Goal: Task Accomplishment & Management: Manage account settings

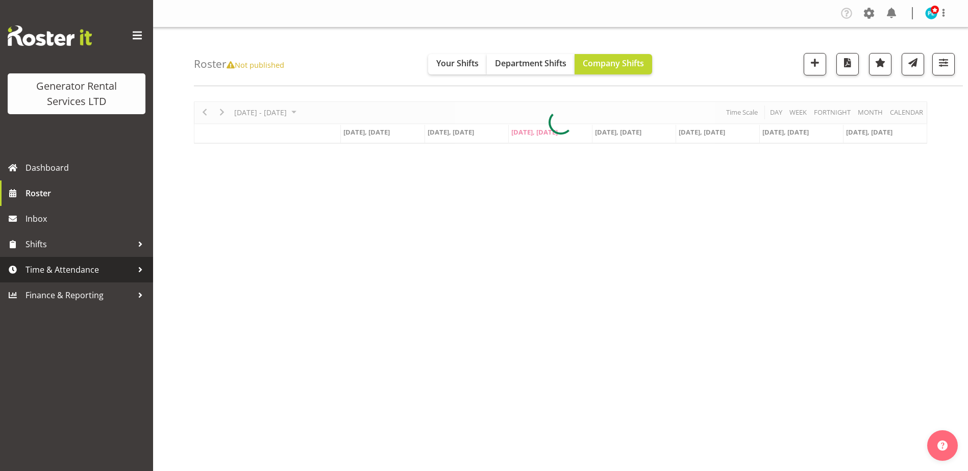
click at [75, 265] on span "Time & Attendance" at bounding box center [79, 269] width 107 height 15
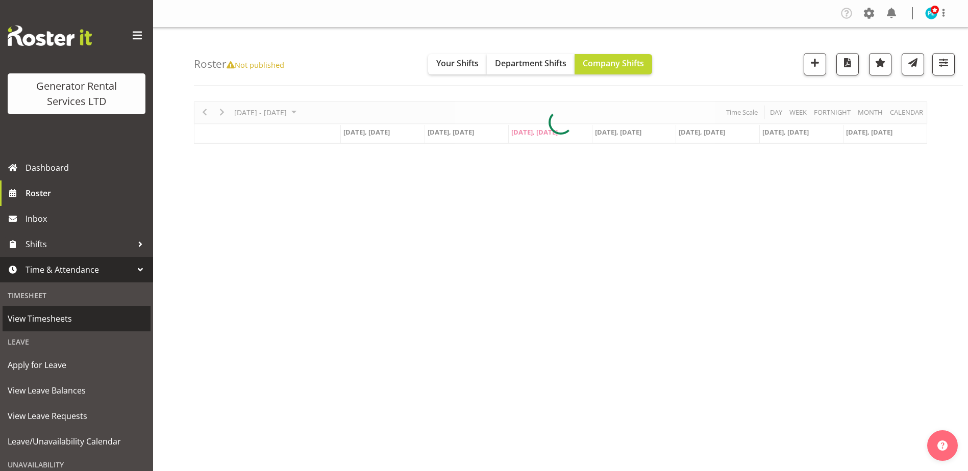
click at [62, 314] on span "View Timesheets" at bounding box center [77, 318] width 138 height 15
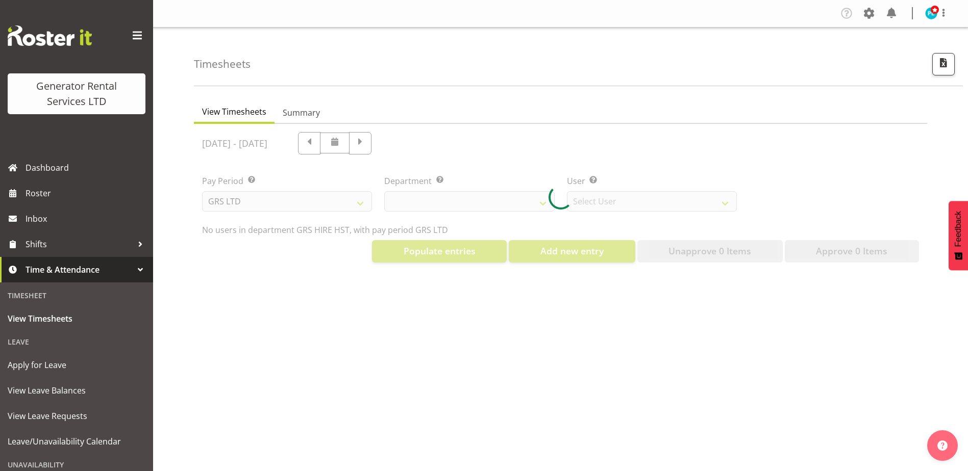
select select "22"
select select "149"
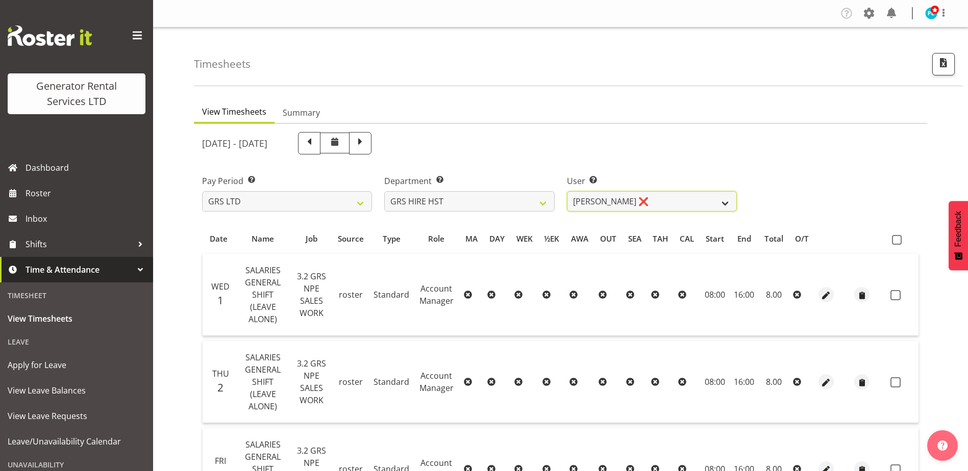
click at [625, 207] on select "Andrew Crenfeldt ❌ Cody Gillies ✔ Stephen Kennedy ✔" at bounding box center [652, 201] width 170 height 20
click at [529, 204] on select "GRS ADMIN AKL GRS ADMIN TGA GRS ENGINEERING AKL GRS HIRE AKL GRS HIRE HST GRS H…" at bounding box center [469, 201] width 170 height 20
select select "20"
click at [384, 191] on select "GRS ADMIN AKL GRS ADMIN TGA GRS ENGINEERING AKL GRS HIRE AKL GRS HIRE HST GRS H…" at bounding box center [469, 201] width 170 height 20
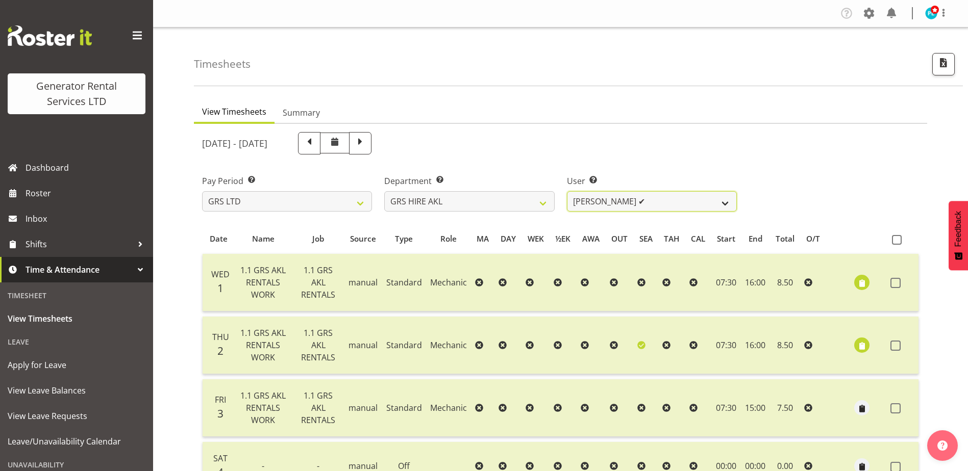
click at [642, 205] on select "Aaron Naish ✔ Brandon Adonis ✔ Caleb Phillips ✔ Carl Shoebridge ✔ Chris Fry ✔ C…" at bounding box center [652, 201] width 170 height 20
select select "155"
click at [567, 191] on select "Aaron Naish ✔ Brandon Adonis ✔ Caleb Phillips ✔ Carl Shoebridge ✔ Chris Fry ✔ C…" at bounding box center [652, 201] width 170 height 20
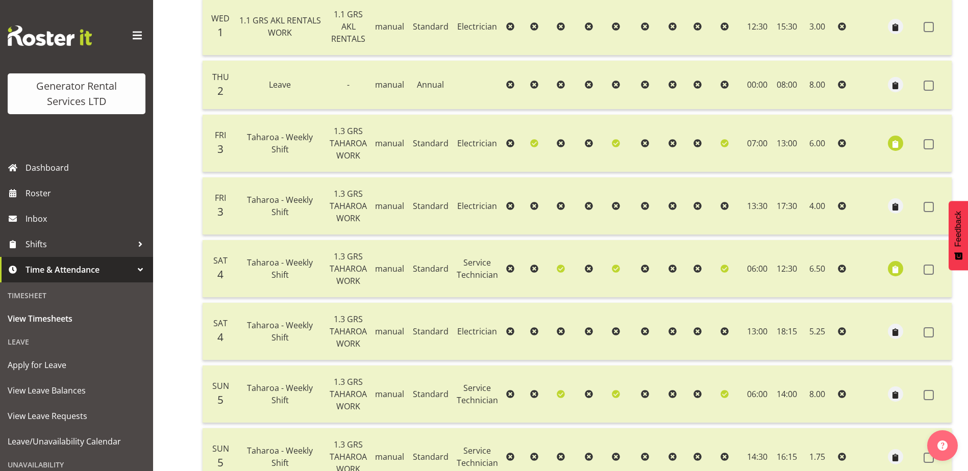
scroll to position [306, 0]
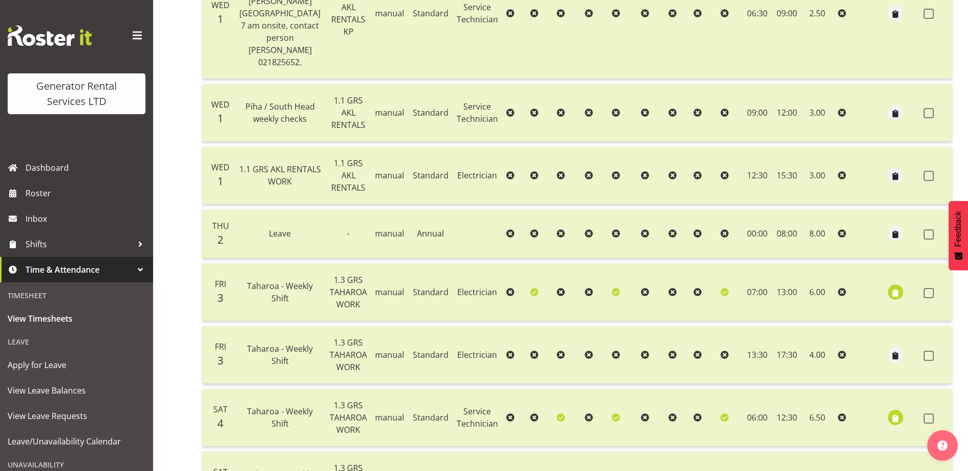
click at [742, 142] on td "09:00" at bounding box center [757, 113] width 30 height 58
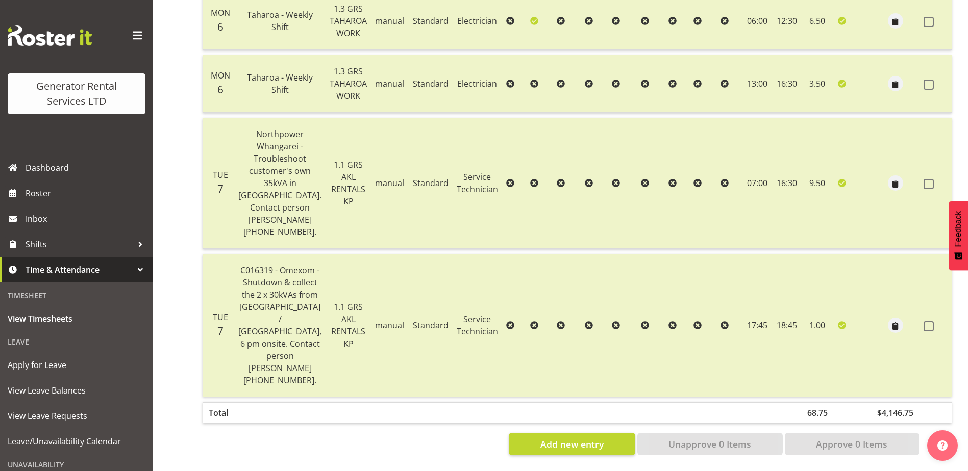
scroll to position [1110, 0]
click at [608, 273] on td at bounding box center [622, 325] width 29 height 143
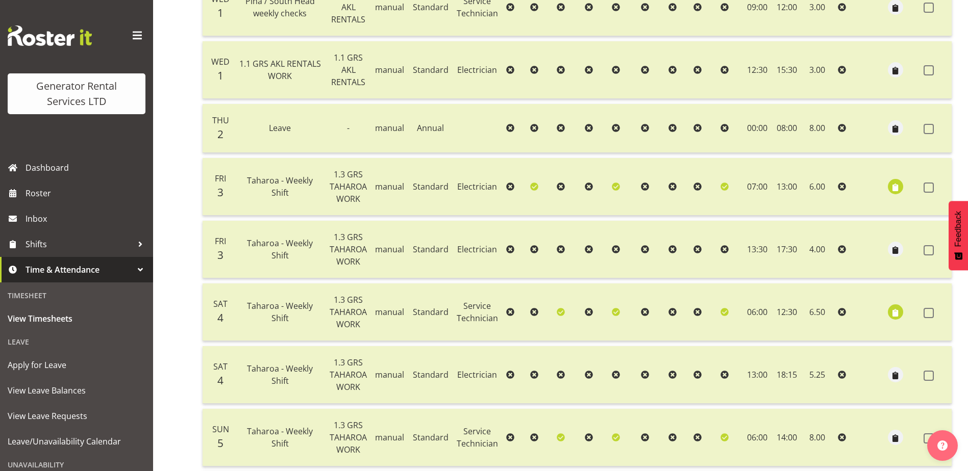
scroll to position [294, 0]
